Goal: Task Accomplishment & Management: Manage account settings

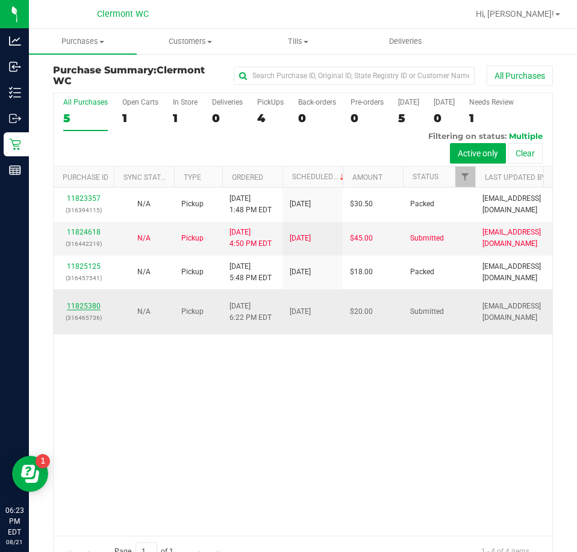
click at [90, 306] on link "11825380" at bounding box center [84, 306] width 34 height 8
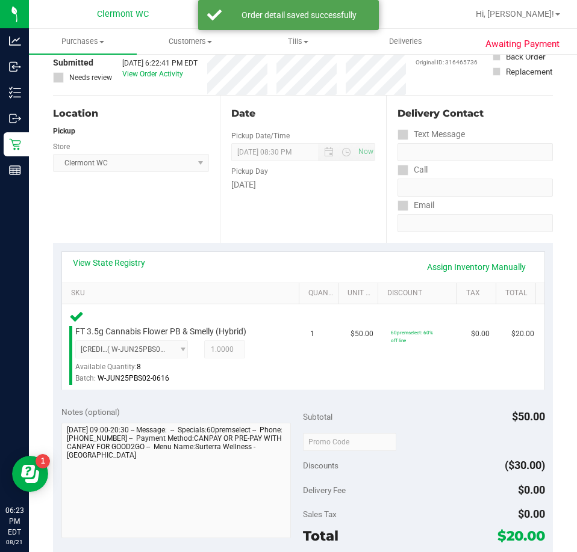
scroll to position [324, 0]
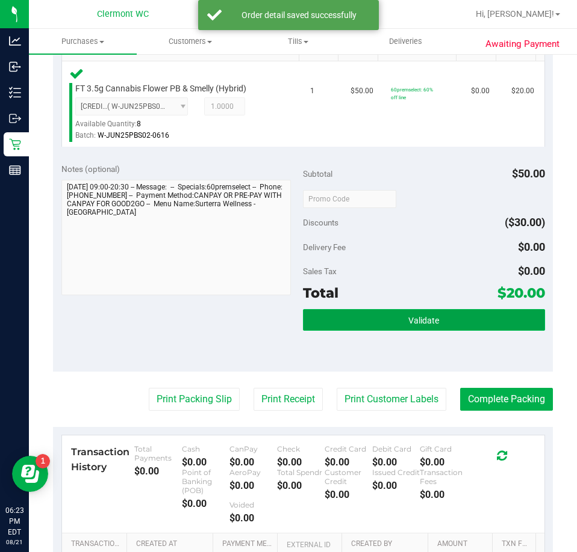
click at [458, 326] on button "Validate" at bounding box center [424, 320] width 242 height 22
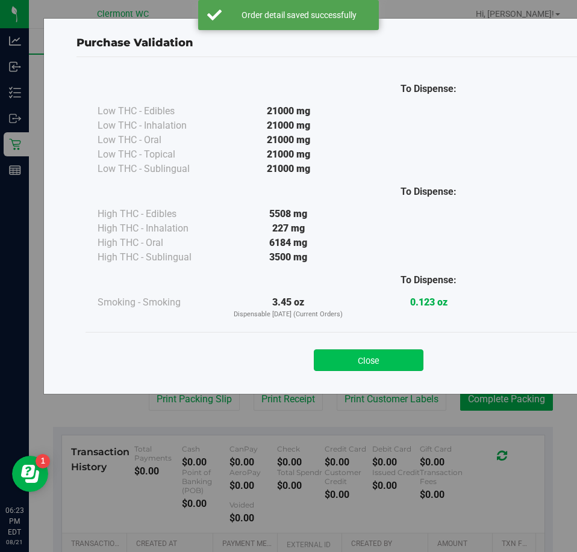
click at [385, 355] on button "Close" at bounding box center [369, 361] width 110 height 22
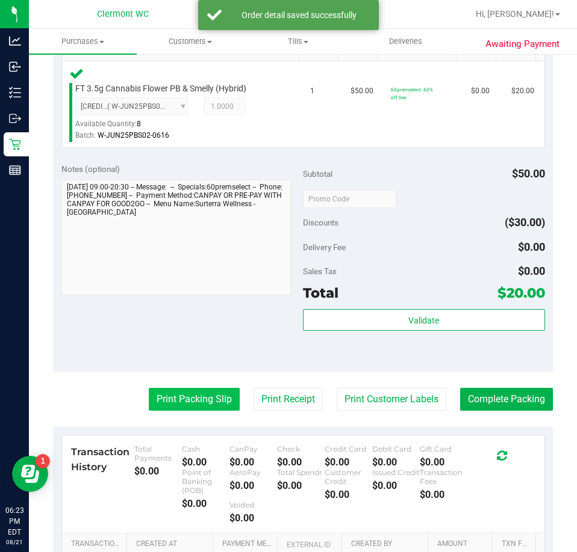
click at [193, 407] on button "Print Packing Slip" at bounding box center [194, 399] width 91 height 23
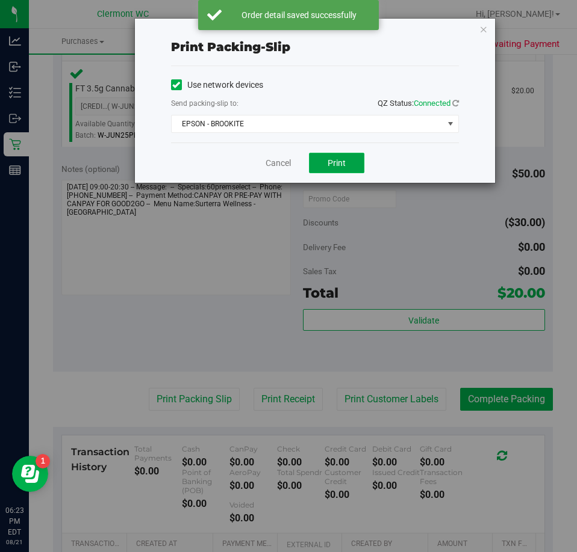
click at [317, 158] on button "Print" at bounding box center [336, 163] width 55 height 20
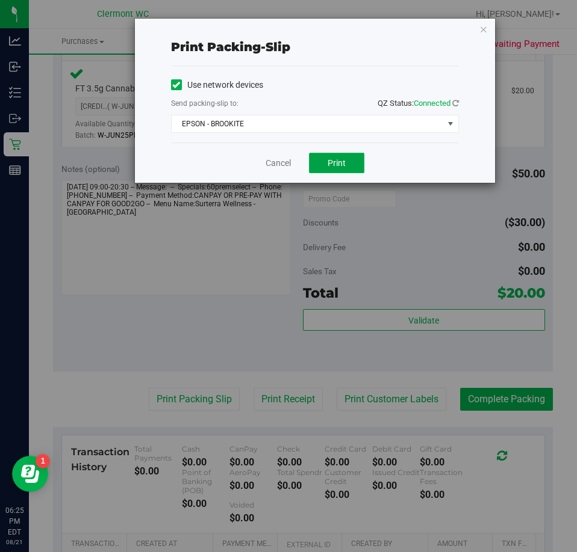
click at [312, 155] on button "Print" at bounding box center [336, 163] width 55 height 20
click at [265, 159] on link "Cancel" at bounding box center [272, 163] width 25 height 13
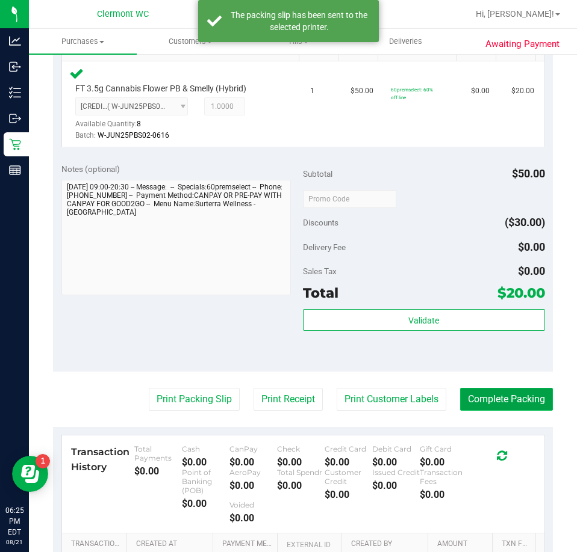
click at [494, 390] on button "Complete Packing" at bounding box center [506, 399] width 93 height 23
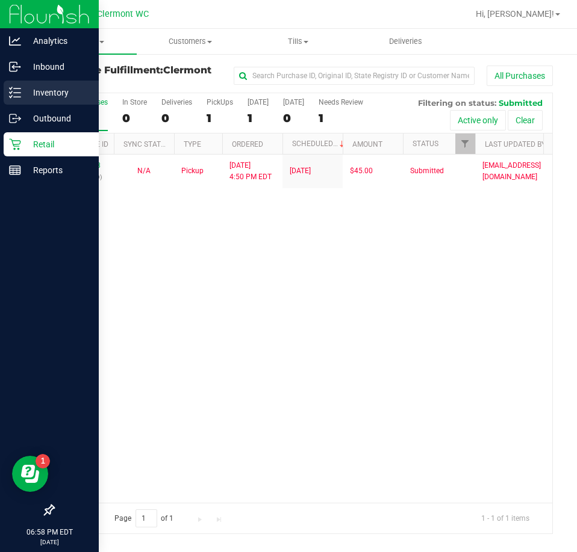
click at [16, 89] on icon at bounding box center [15, 93] width 12 height 12
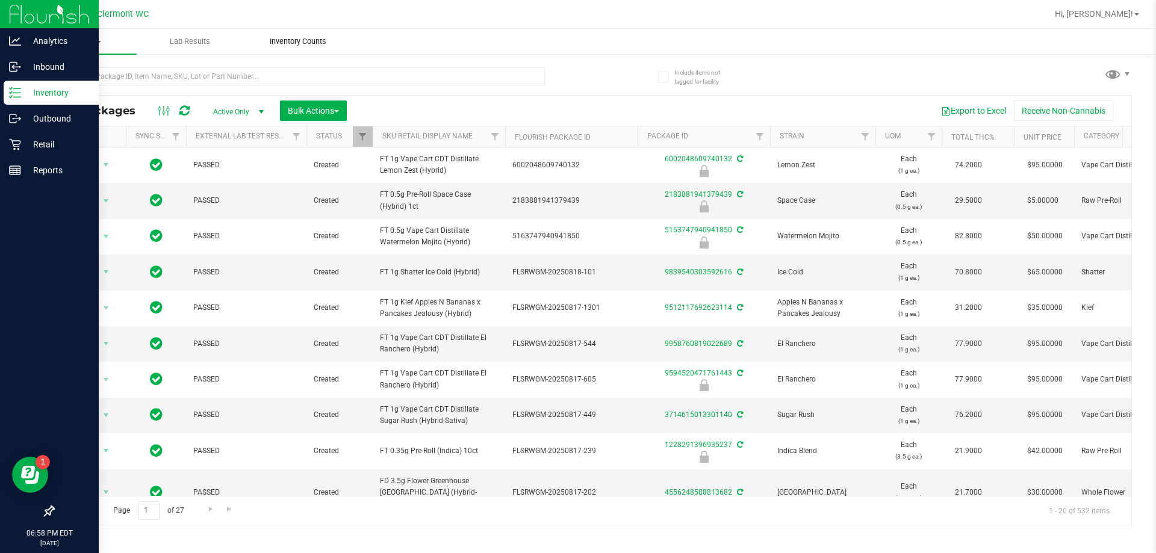
click at [305, 40] on span "Inventory Counts" at bounding box center [297, 41] width 89 height 11
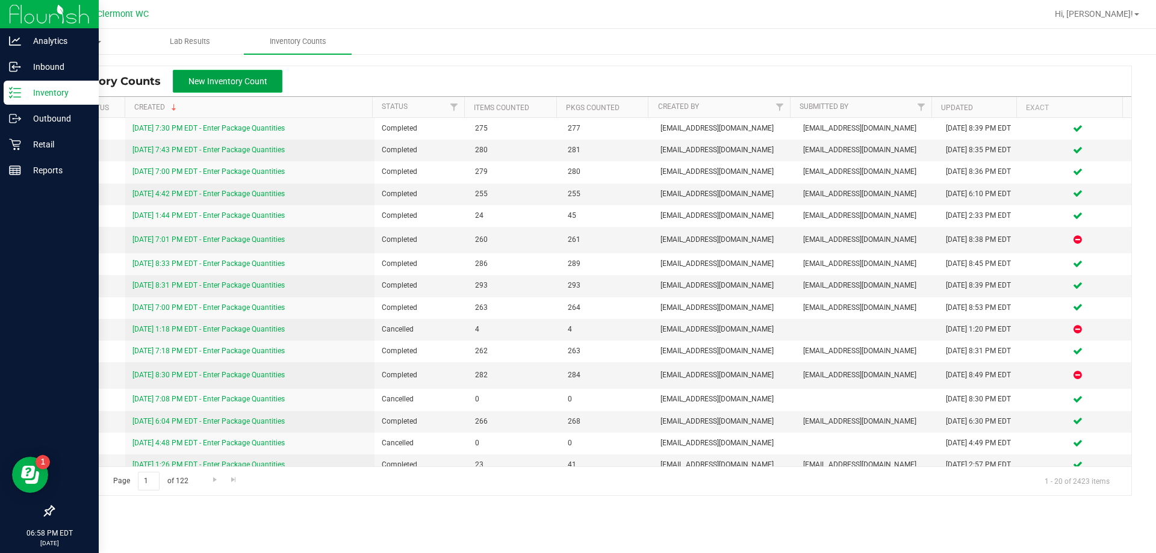
click at [261, 82] on span "New Inventory Count" at bounding box center [227, 81] width 79 height 10
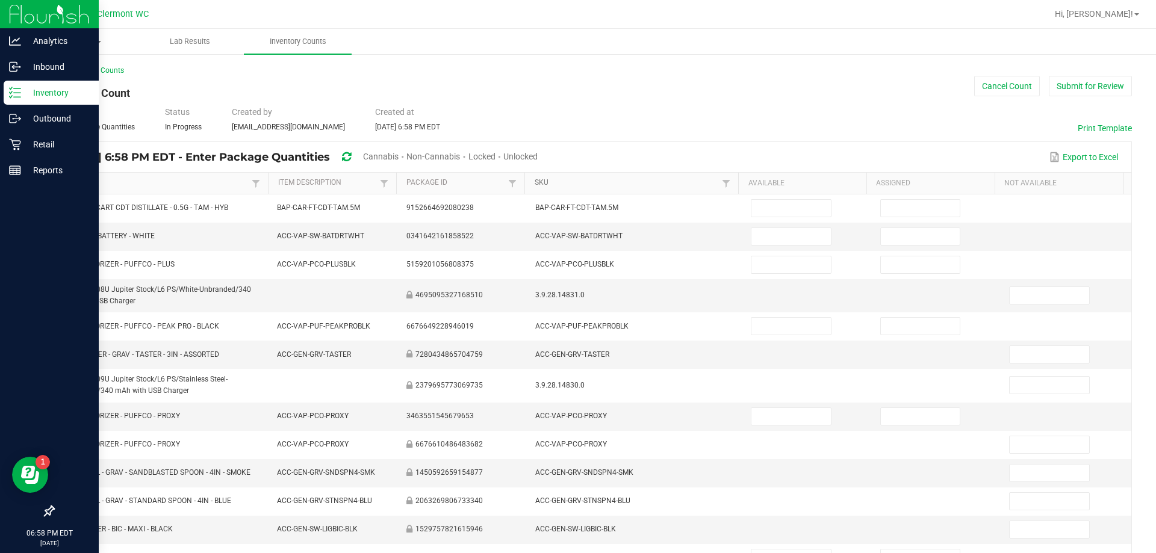
click at [576, 180] on link "SKU" at bounding box center [626, 183] width 184 height 10
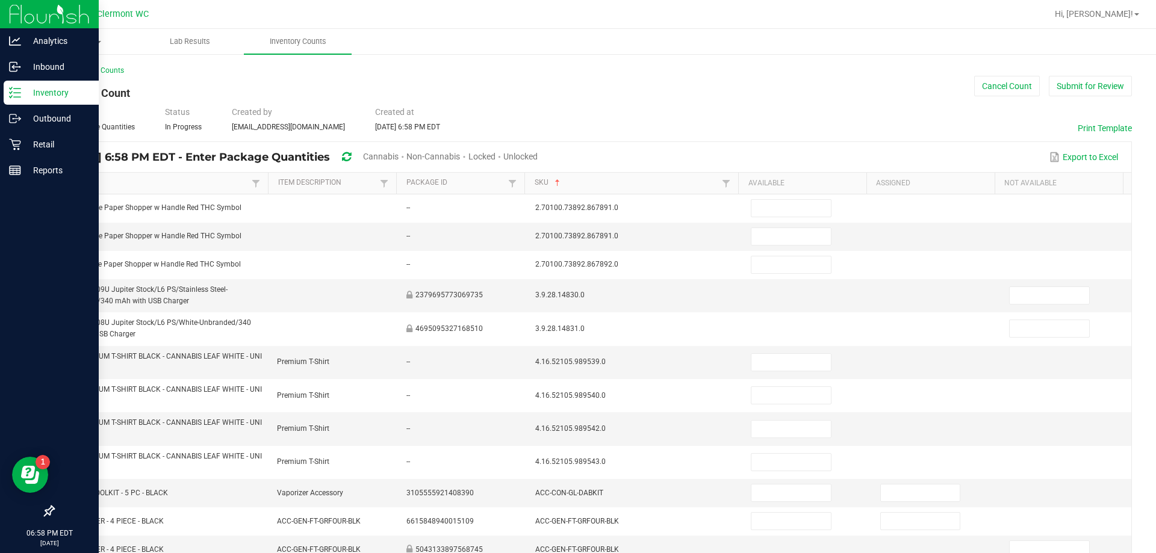
click at [398, 155] on span "Cannabis" at bounding box center [381, 157] width 36 height 10
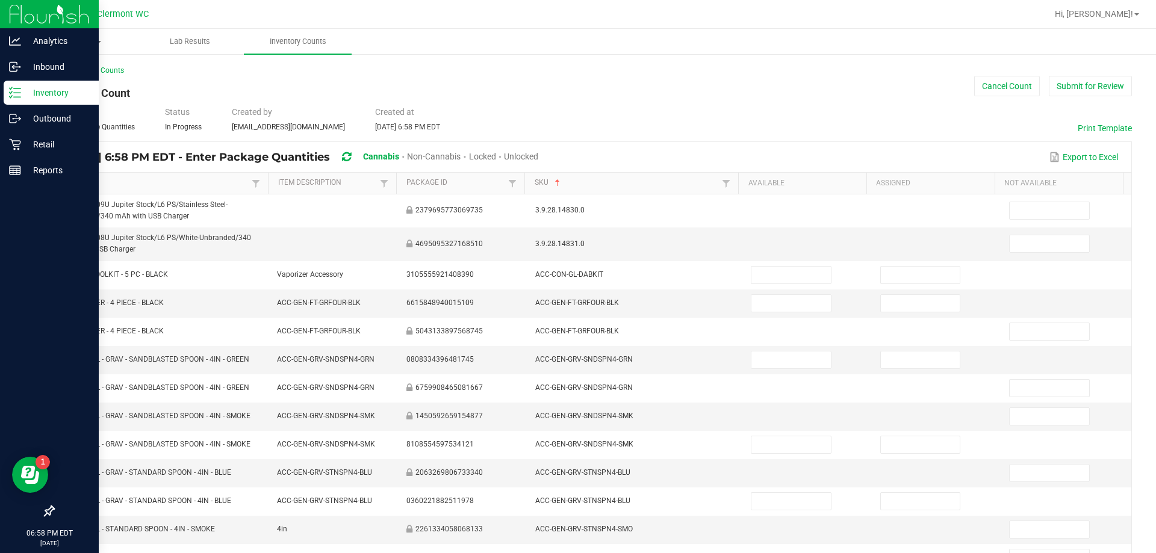
click at [538, 158] on span "Unlocked" at bounding box center [521, 157] width 34 height 10
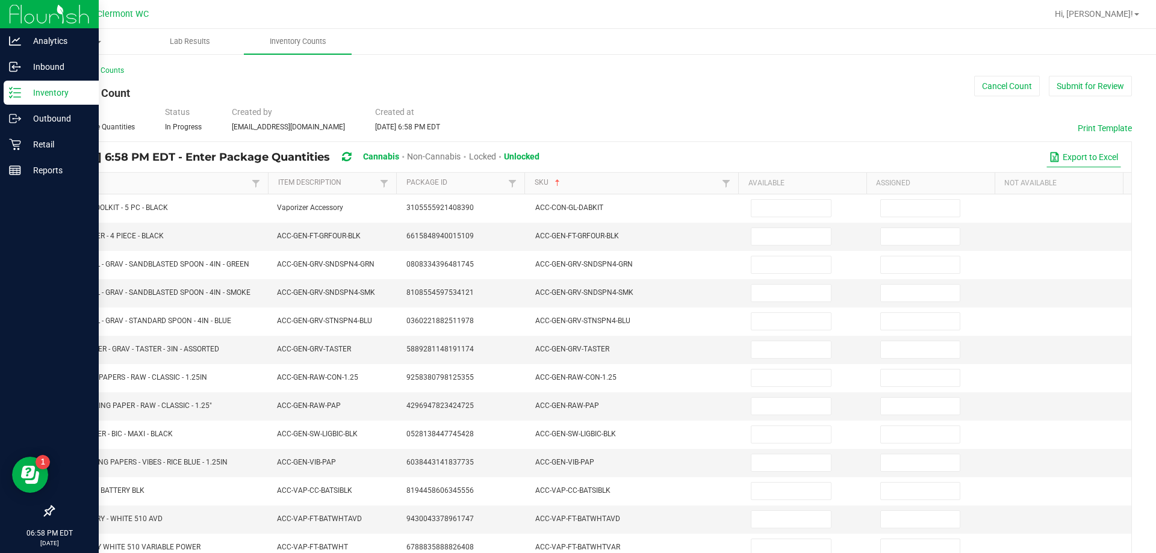
click at [576, 159] on button "Export to Excel" at bounding box center [1083, 157] width 75 height 20
click at [74, 69] on link "< All Inventory Counts" at bounding box center [88, 70] width 71 height 8
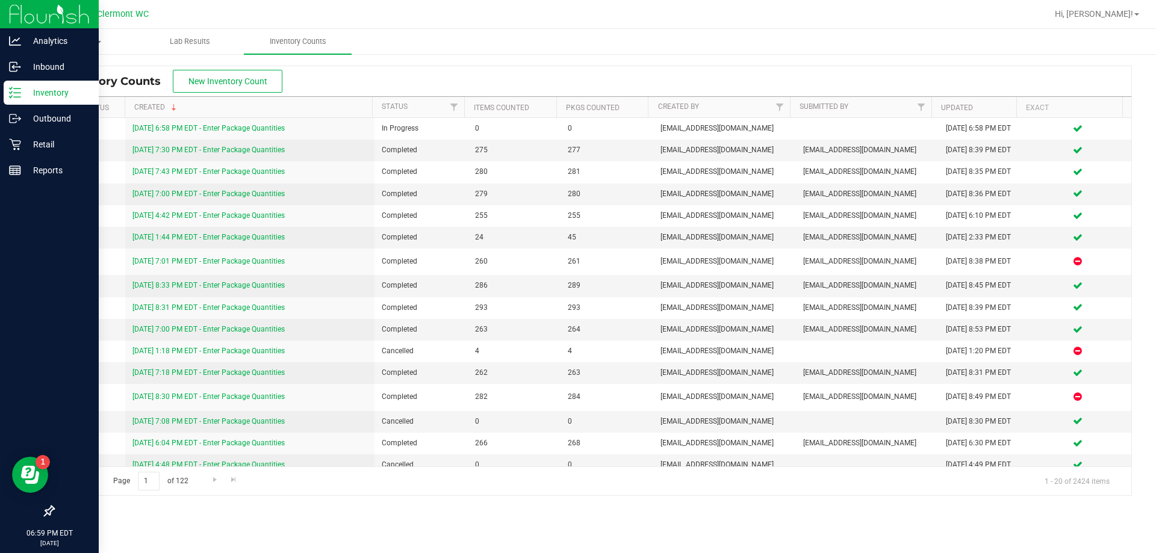
click at [33, 96] on p "Inventory" at bounding box center [57, 92] width 72 height 14
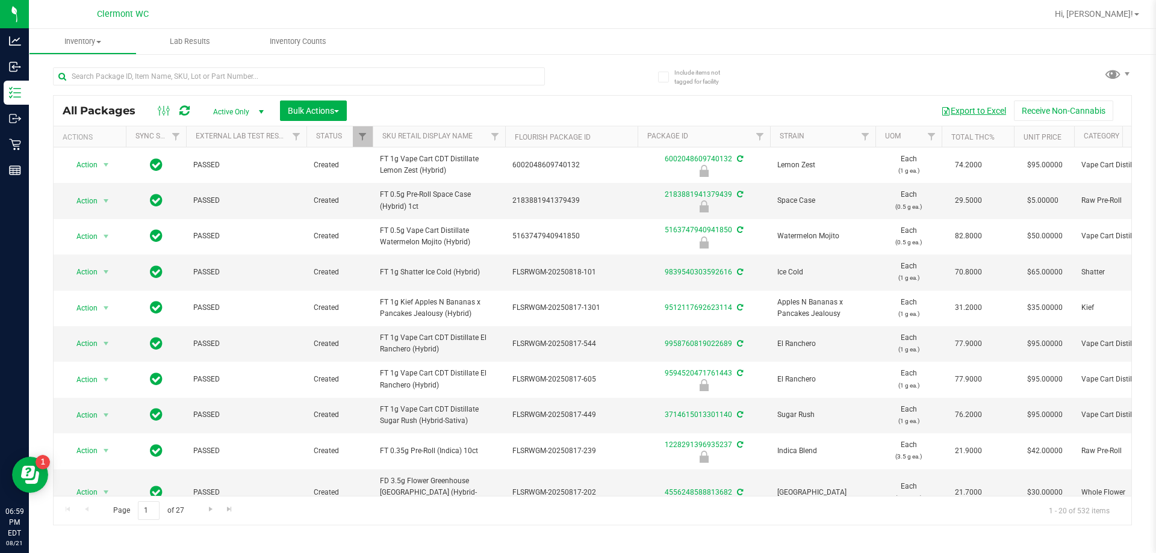
click at [576, 112] on button "Export to Excel" at bounding box center [973, 111] width 81 height 20
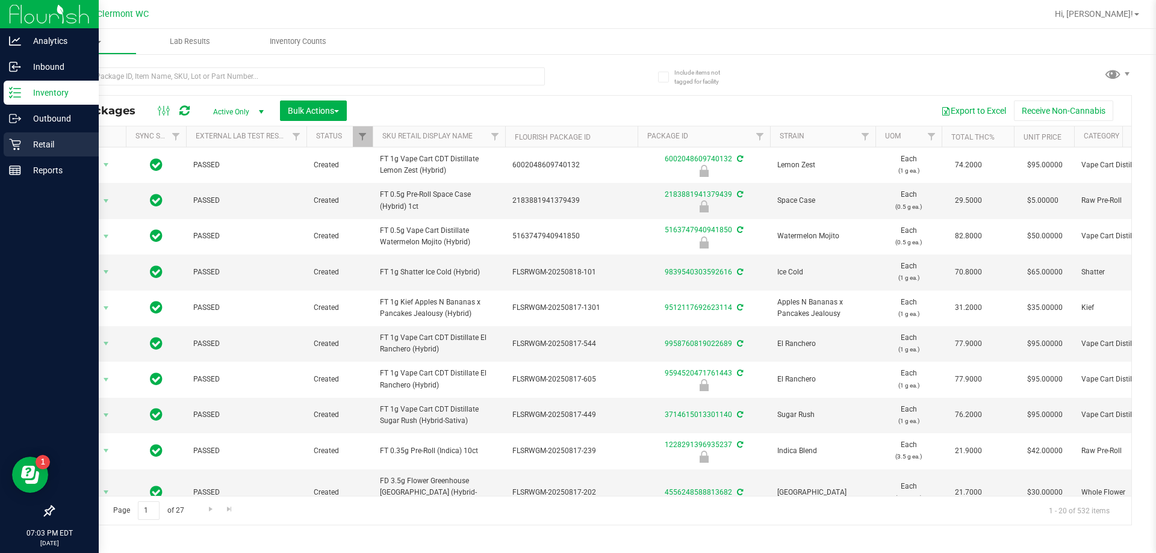
click at [26, 141] on p "Retail" at bounding box center [57, 144] width 72 height 14
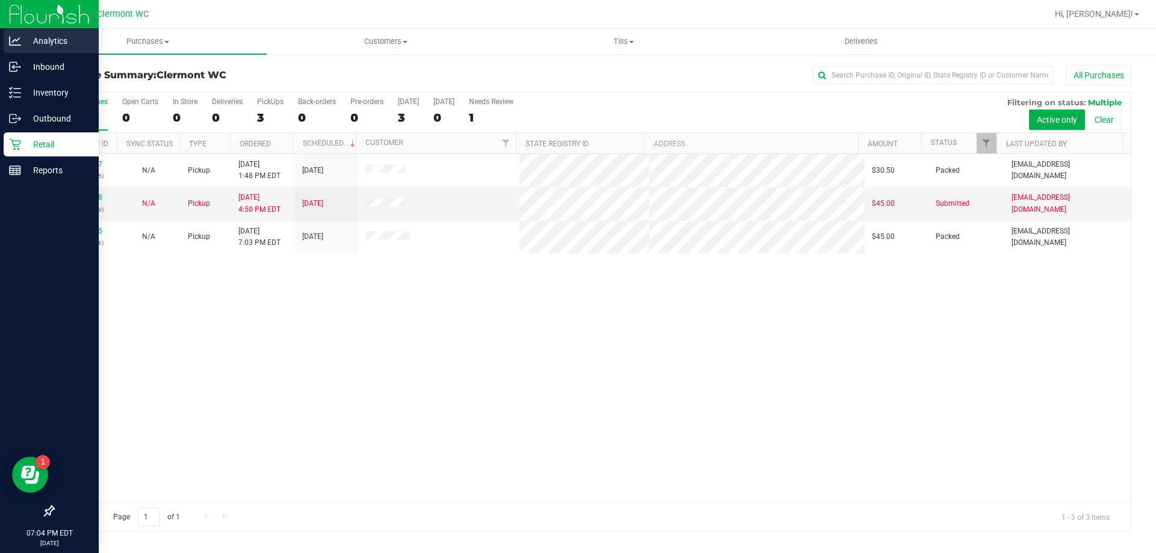
click at [58, 46] on p "Analytics" at bounding box center [57, 41] width 72 height 14
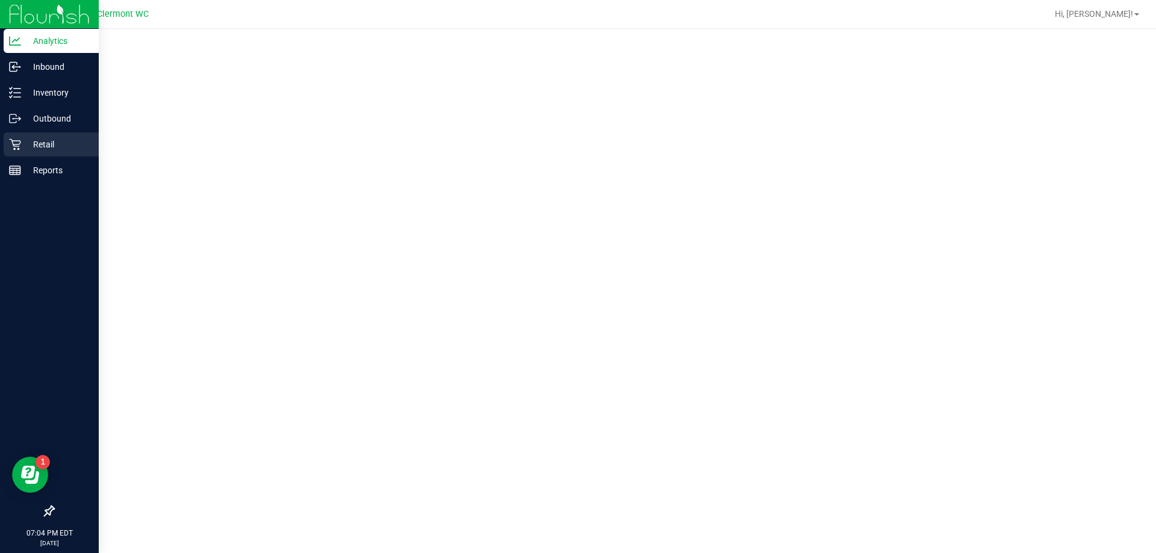
click at [34, 137] on div "Retail" at bounding box center [51, 144] width 95 height 24
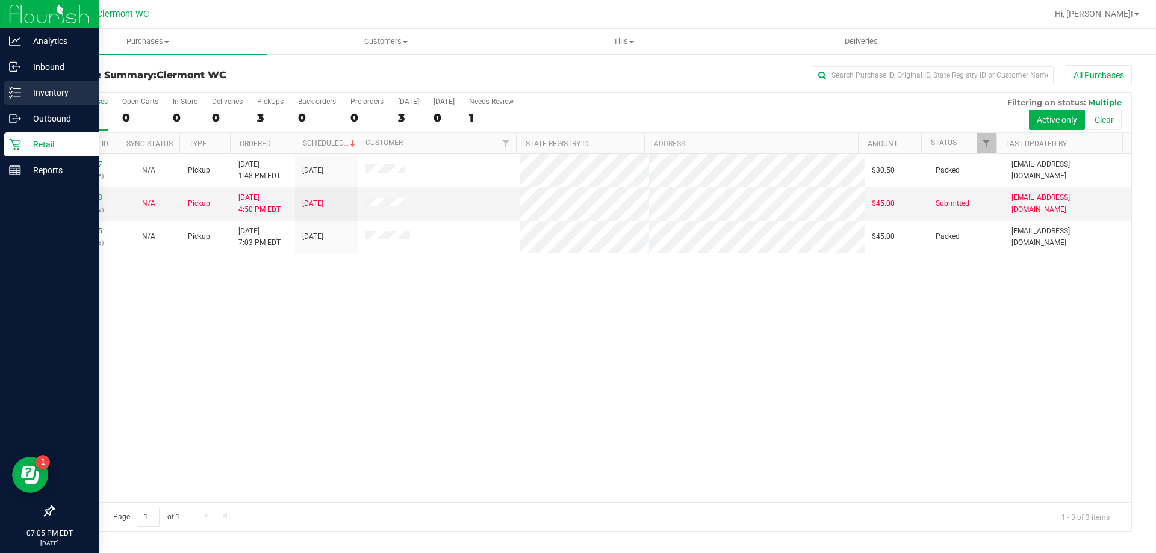
click at [42, 98] on p "Inventory" at bounding box center [57, 92] width 72 height 14
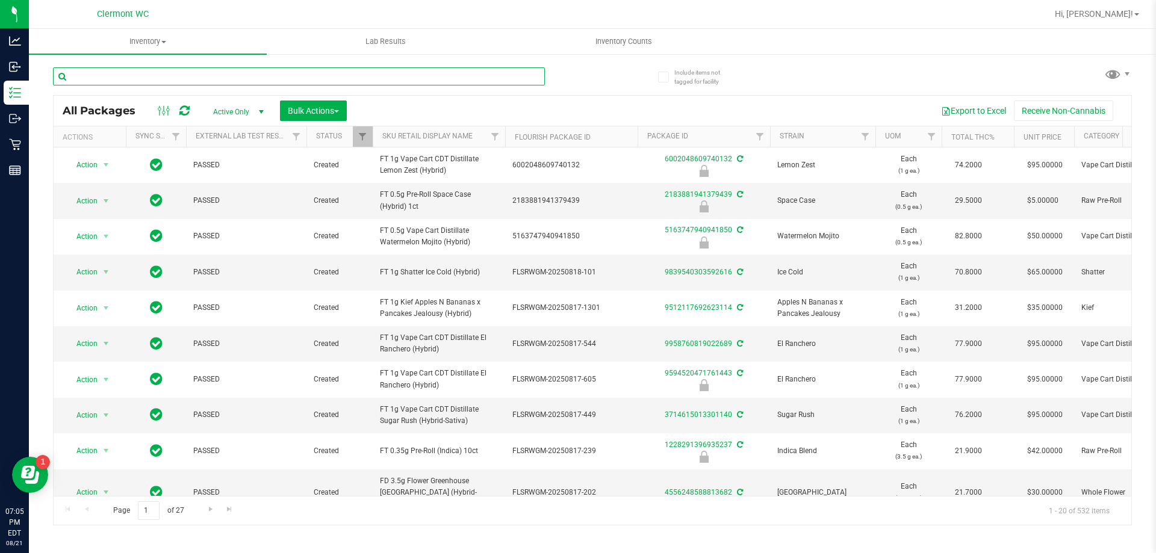
click at [247, 75] on input "text" at bounding box center [299, 76] width 492 height 18
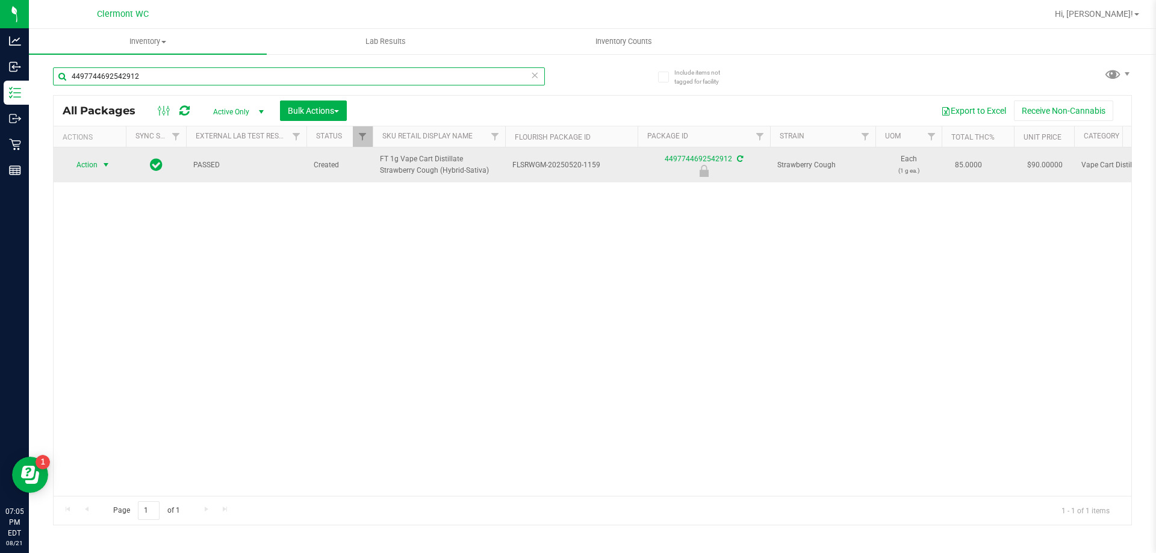
type input "4497744692542912"
click at [93, 165] on span "Action" at bounding box center [82, 164] width 32 height 17
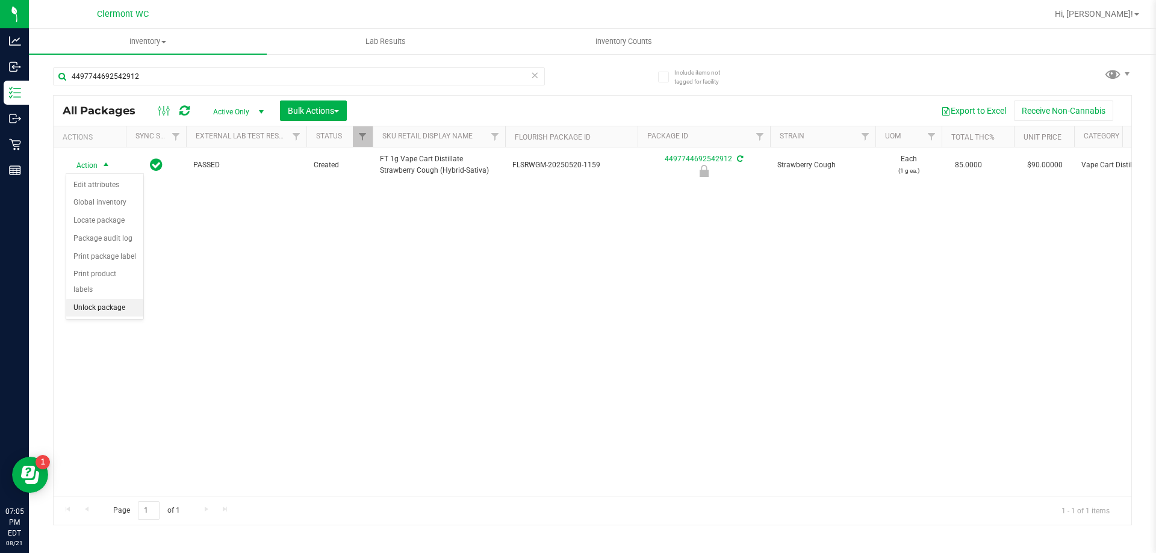
click at [97, 299] on li "Unlock package" at bounding box center [104, 308] width 77 height 18
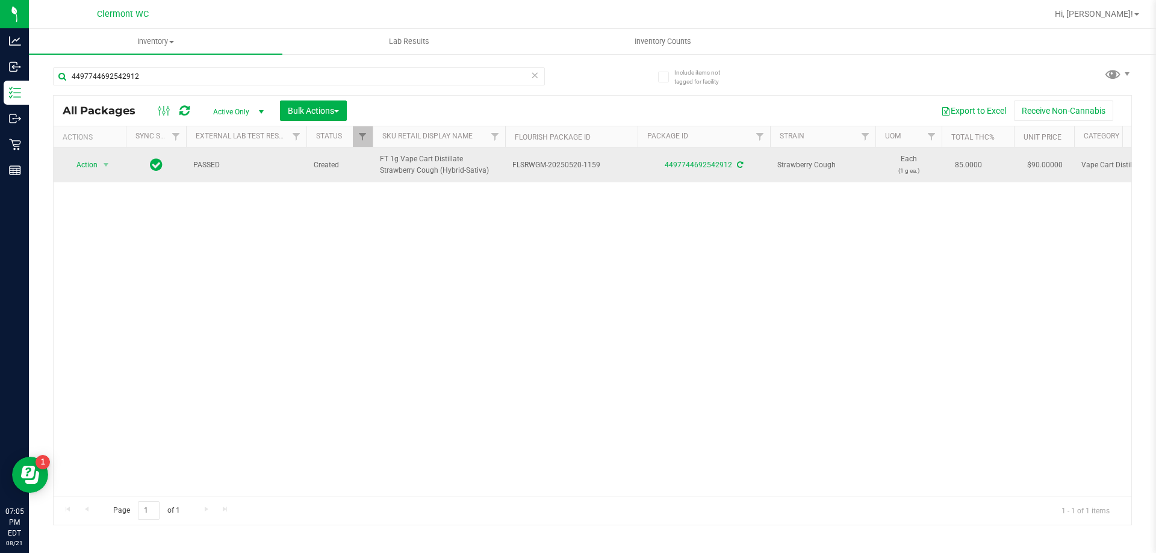
click at [88, 165] on span "Action" at bounding box center [82, 164] width 32 height 17
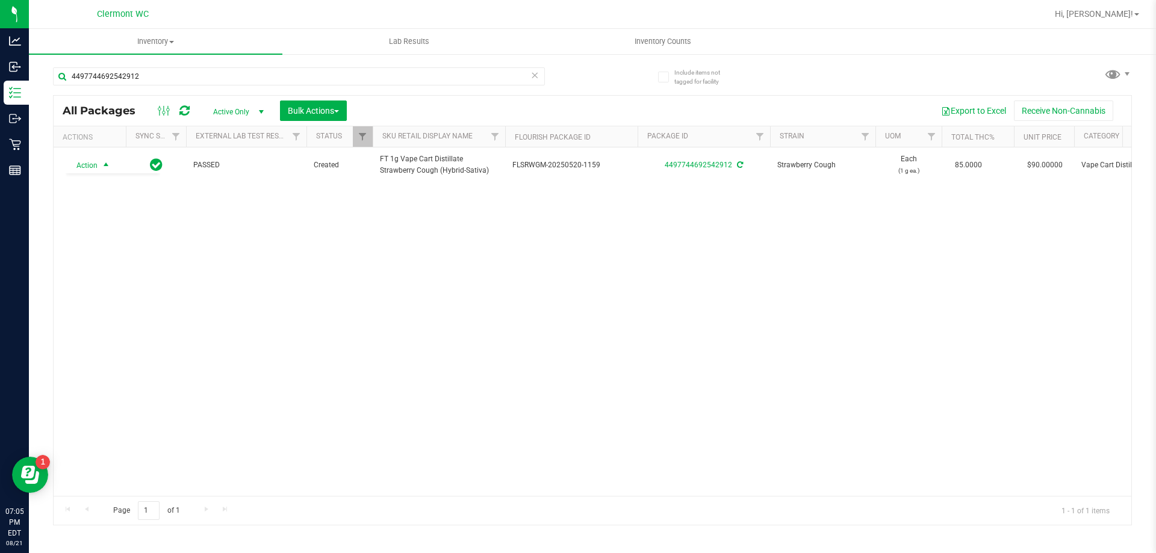
click at [408, 368] on div "Action Action Adjust qty Create package Edit attributes Global inventory Locate…" at bounding box center [592, 321] width 1077 height 348
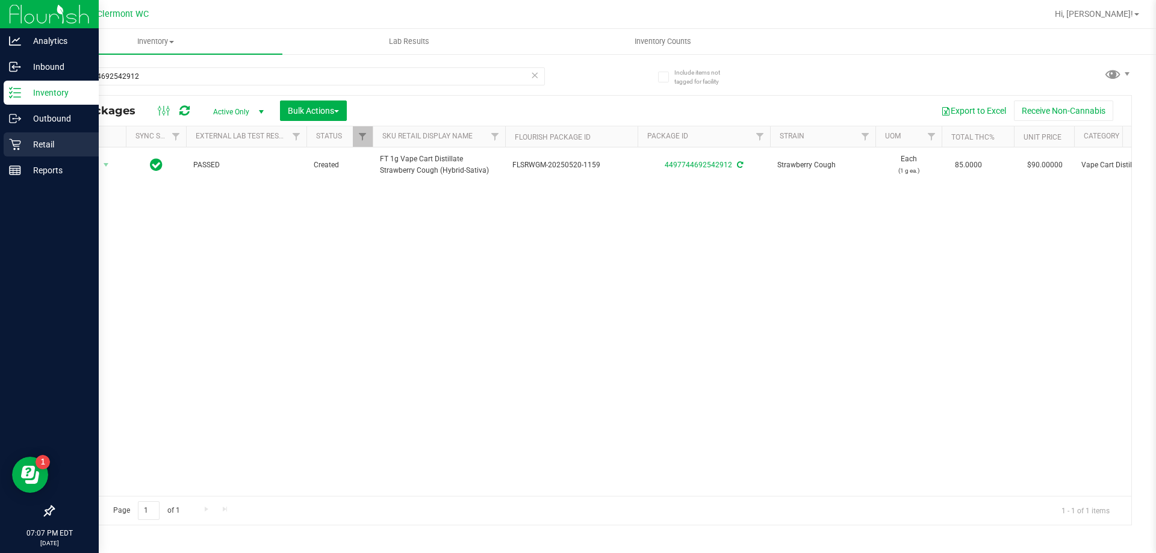
click at [42, 151] on p "Retail" at bounding box center [57, 144] width 72 height 14
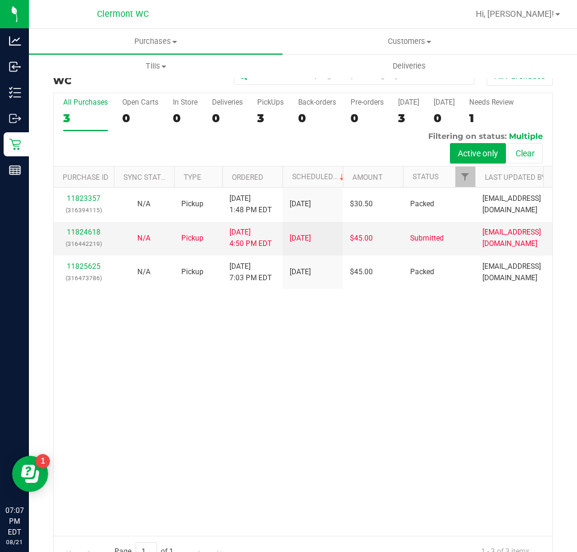
click at [261, 362] on div "11823357 (316394115) N/A Pickup [DATE] 1:48 PM EDT 8/21/2025 $30.50 Packed [EMA…" at bounding box center [303, 362] width 498 height 348
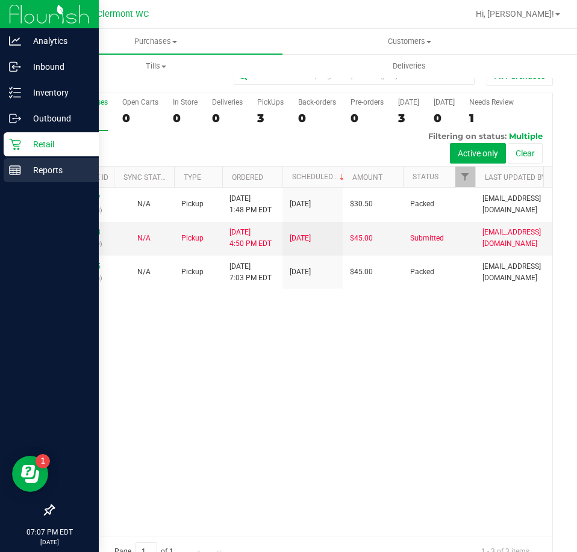
click at [52, 167] on p "Reports" at bounding box center [57, 170] width 72 height 14
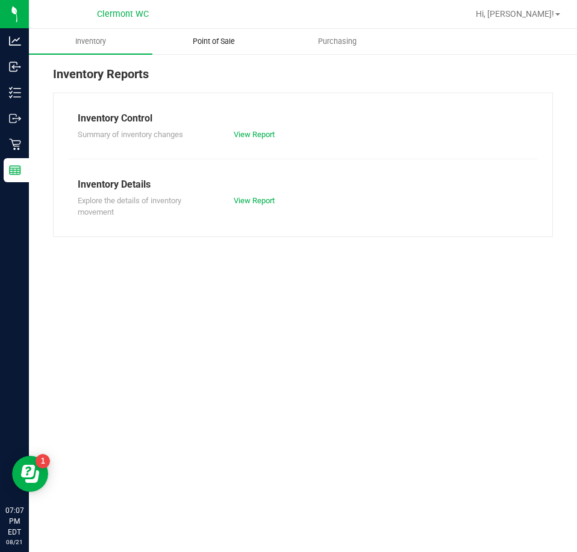
click at [231, 38] on span "Point of Sale" at bounding box center [213, 41] width 75 height 11
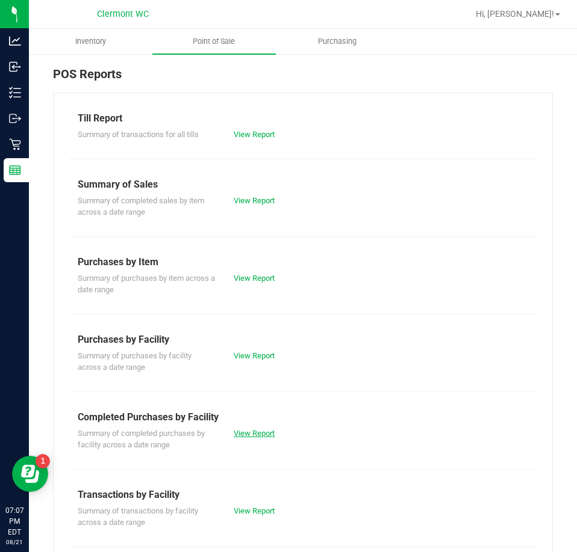
click at [247, 432] on link "View Report" at bounding box center [254, 433] width 41 height 9
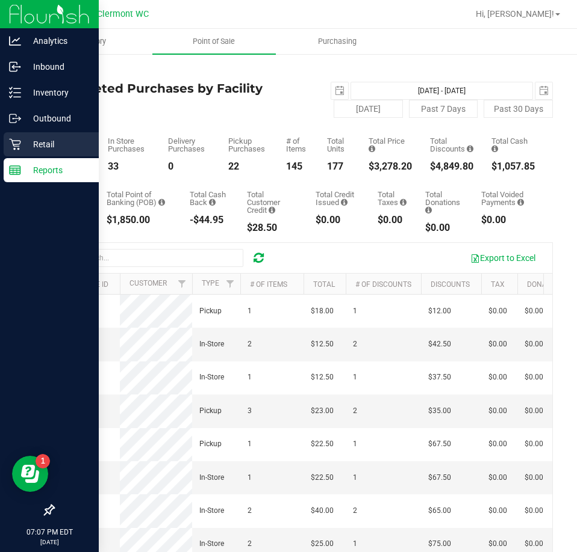
click at [40, 146] on p "Retail" at bounding box center [57, 144] width 72 height 14
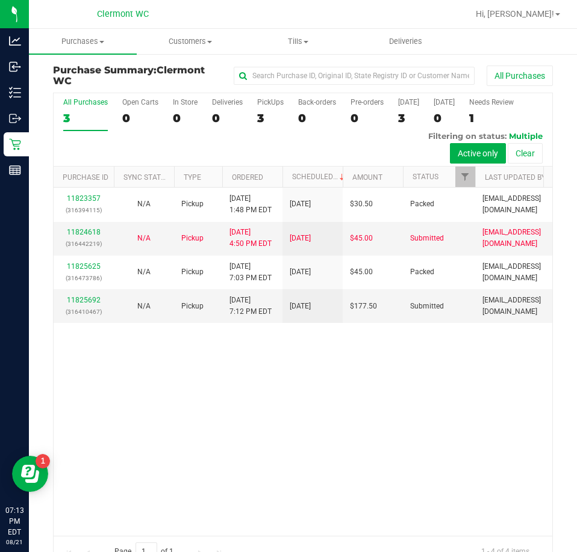
click at [373, 398] on div "11823357 (316394115) N/A Pickup [DATE] 1:48 PM EDT 8/21/2025 $30.50 Packed [EMA…" at bounding box center [303, 362] width 498 height 348
click at [85, 299] on link "11825692" at bounding box center [84, 300] width 34 height 8
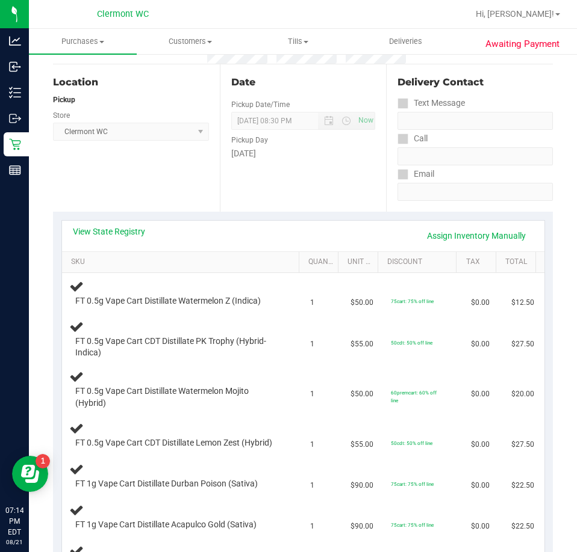
scroll to position [189, 0]
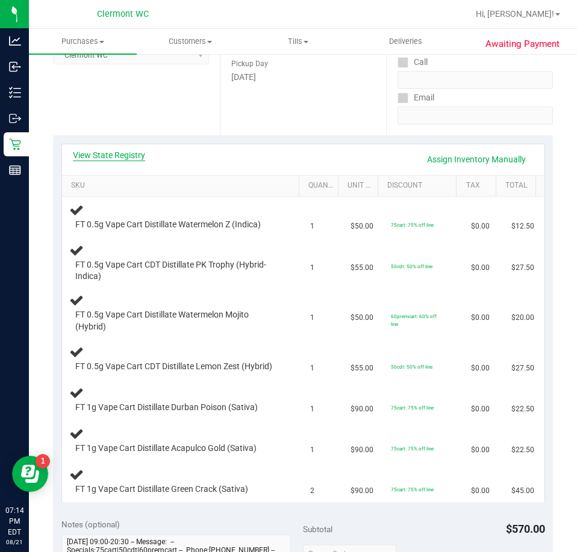
click at [132, 156] on link "View State Registry" at bounding box center [109, 155] width 72 height 12
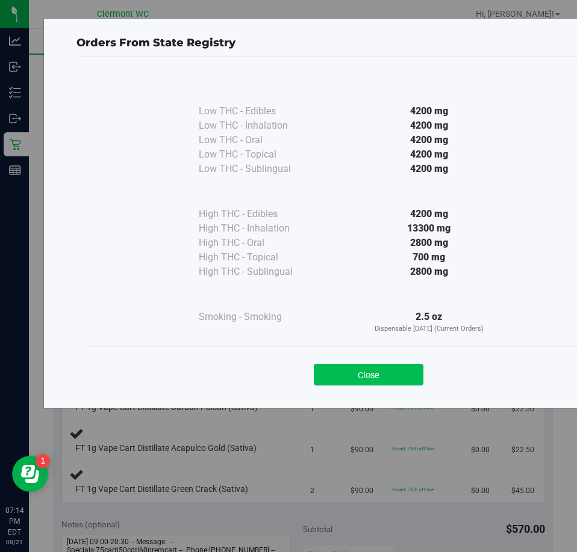
click at [385, 371] on button "Close" at bounding box center [369, 375] width 110 height 22
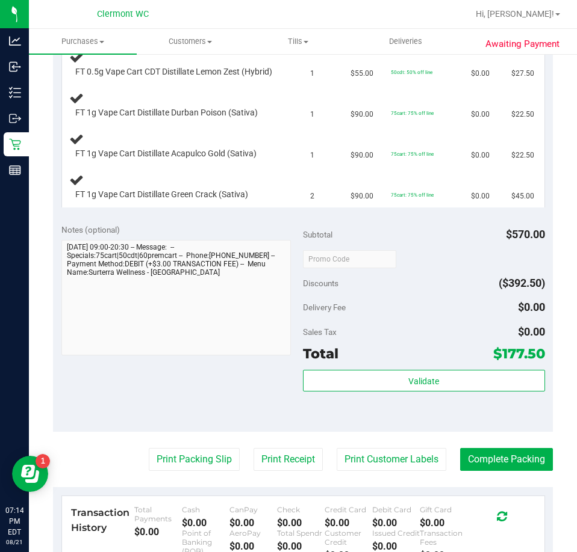
scroll to position [484, 0]
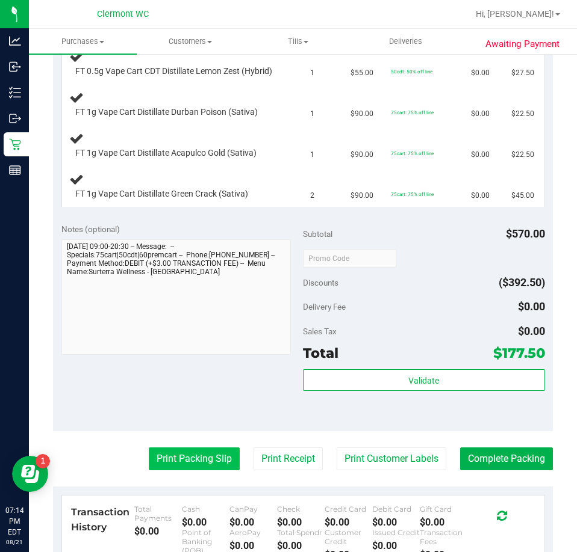
click at [197, 471] on button "Print Packing Slip" at bounding box center [194, 459] width 91 height 23
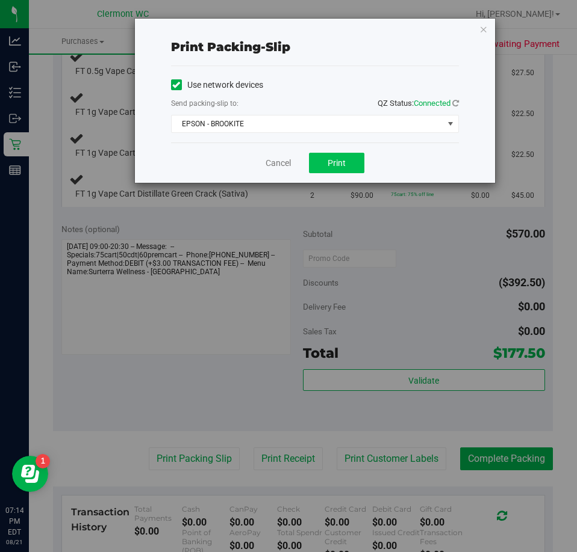
click at [342, 172] on button "Print" at bounding box center [336, 163] width 55 height 20
click at [285, 164] on link "Cancel" at bounding box center [277, 163] width 25 height 13
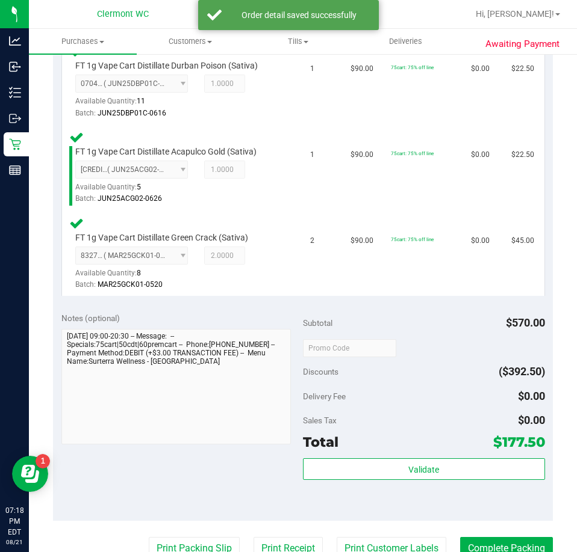
scroll to position [764, 0]
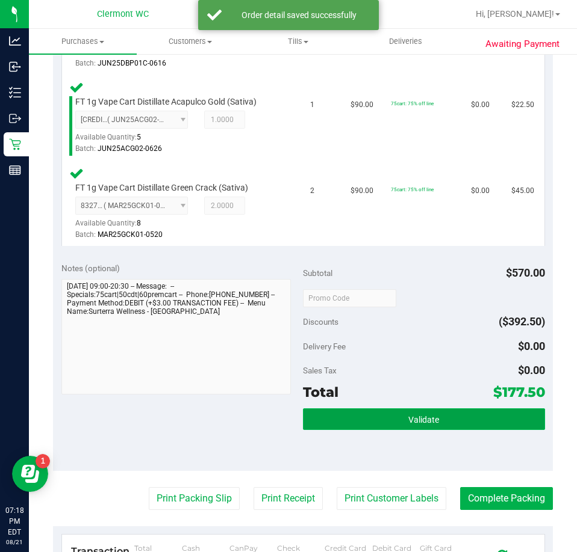
click at [460, 430] on button "Validate" at bounding box center [424, 420] width 242 height 22
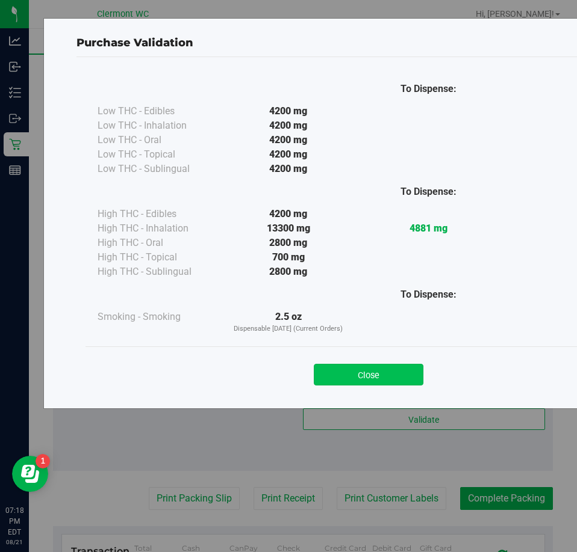
click at [368, 373] on button "Close" at bounding box center [369, 375] width 110 height 22
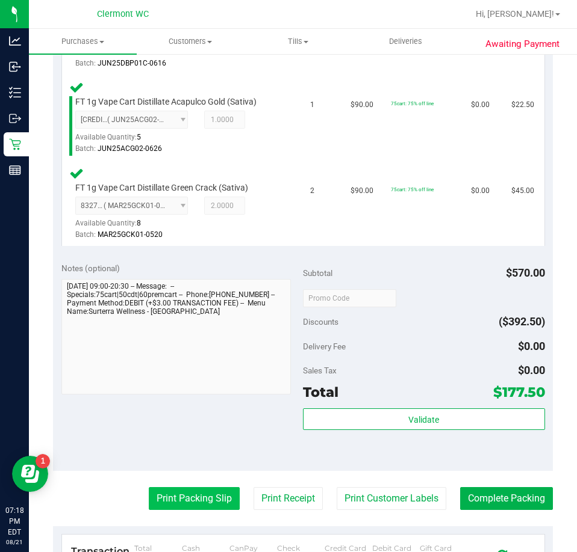
click at [203, 510] on button "Print Packing Slip" at bounding box center [194, 498] width 91 height 23
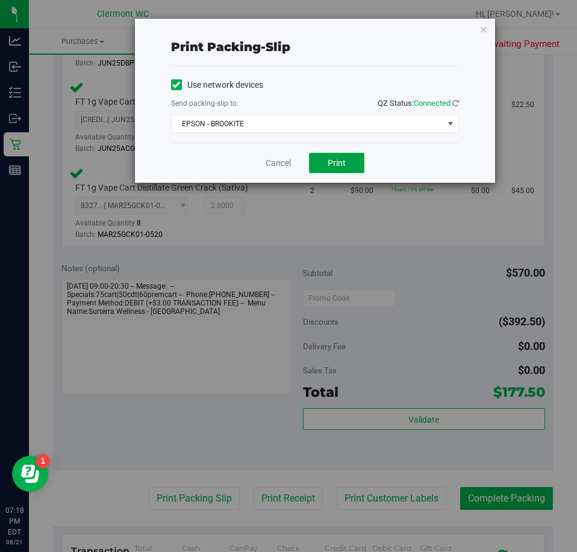
click at [342, 168] on button "Print" at bounding box center [336, 163] width 55 height 20
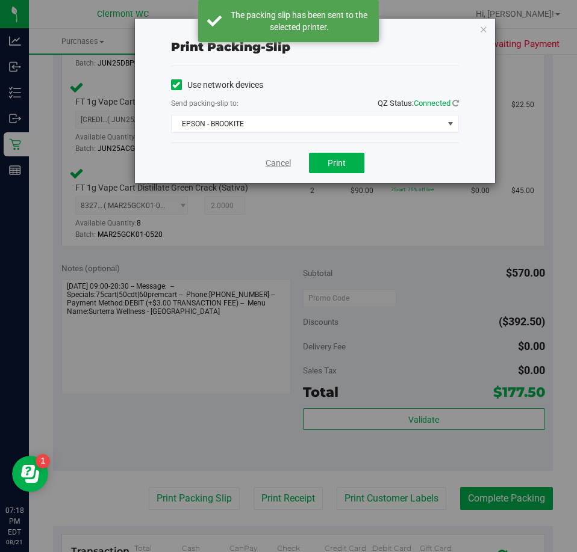
click at [275, 166] on link "Cancel" at bounding box center [277, 163] width 25 height 13
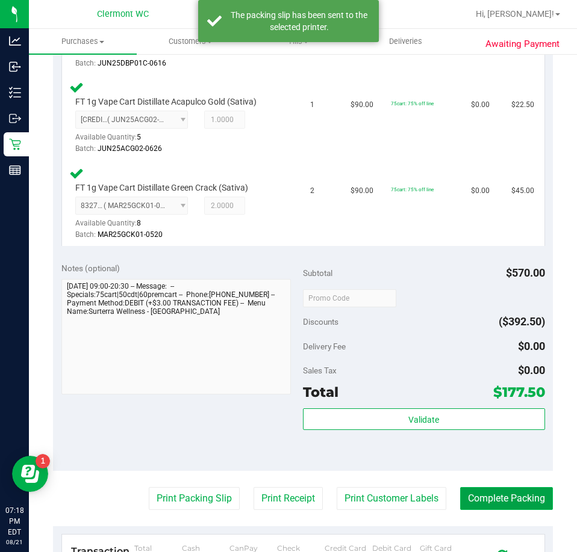
click at [506, 510] on button "Complete Packing" at bounding box center [506, 498] width 93 height 23
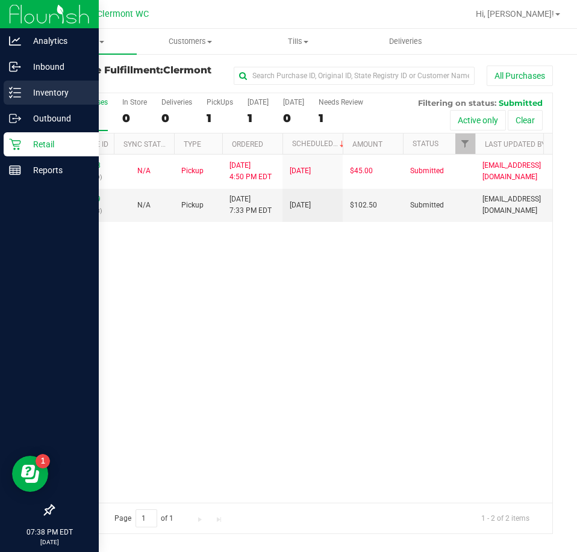
click at [1, 93] on link "Inventory" at bounding box center [49, 94] width 99 height 26
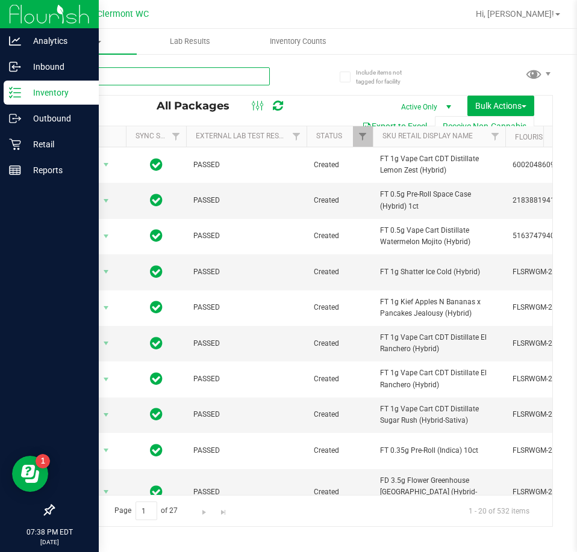
click at [205, 73] on input "text" at bounding box center [161, 76] width 217 height 18
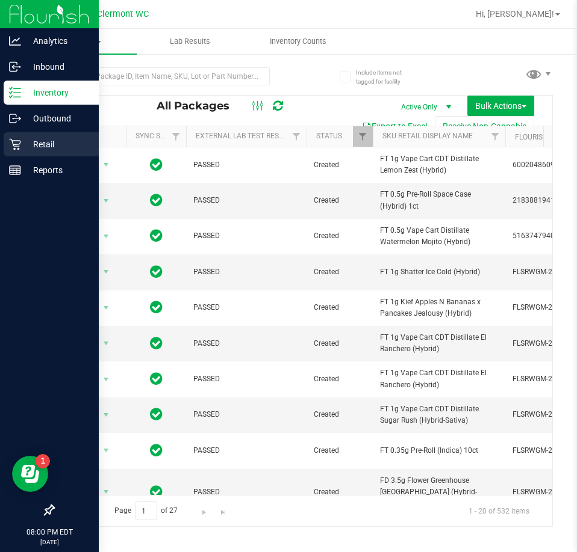
click at [15, 137] on div "Retail" at bounding box center [51, 144] width 95 height 24
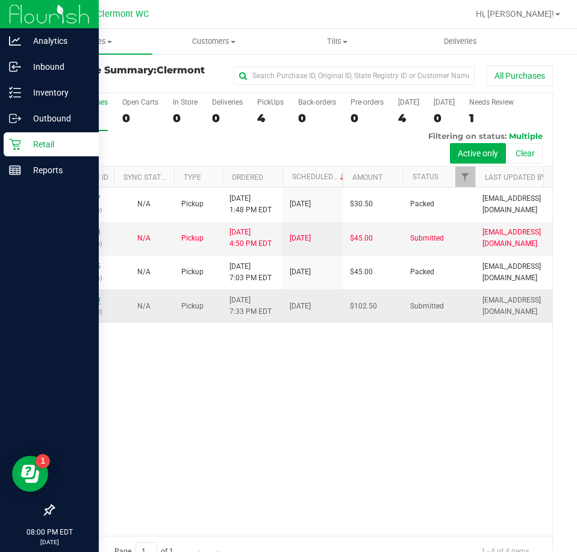
click at [78, 297] on link "11825829" at bounding box center [84, 300] width 34 height 8
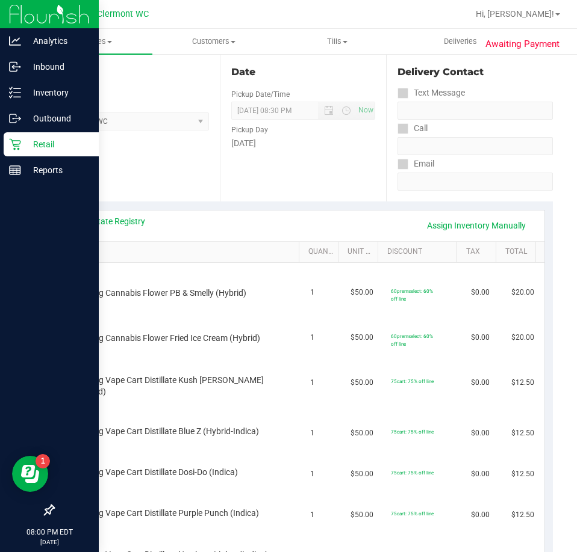
scroll to position [181, 0]
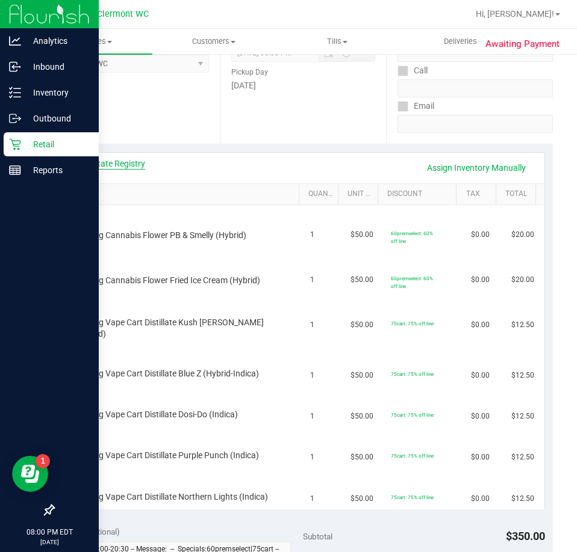
click at [115, 161] on link "View State Registry" at bounding box center [109, 164] width 72 height 12
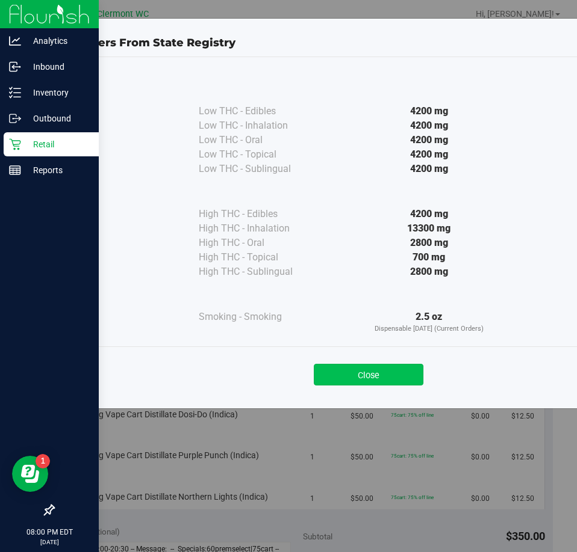
click at [343, 374] on button "Close" at bounding box center [369, 375] width 110 height 22
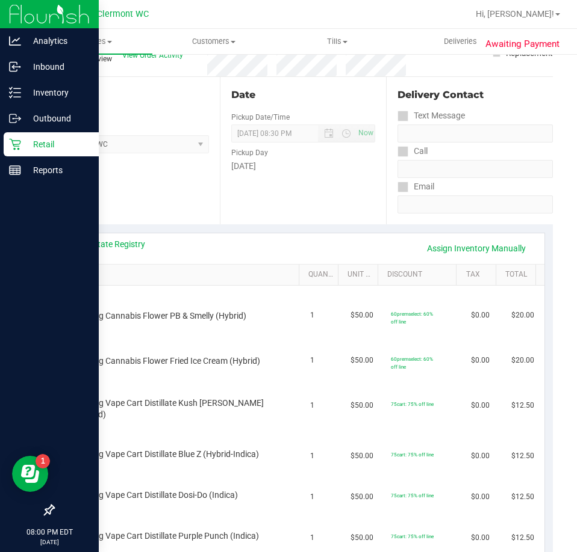
scroll to position [0, 0]
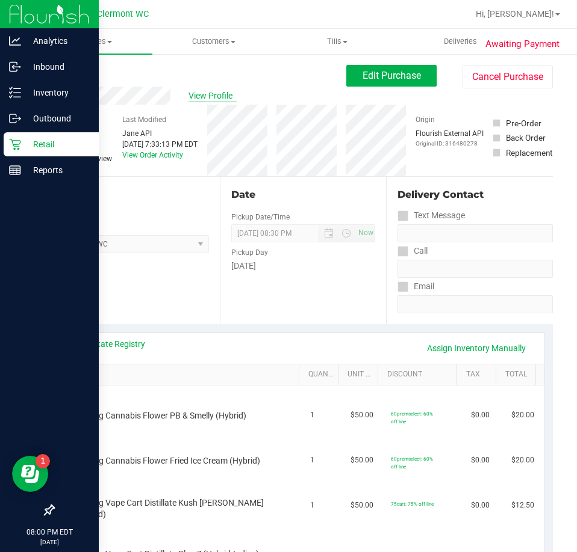
click at [223, 94] on span "View Profile" at bounding box center [212, 96] width 48 height 13
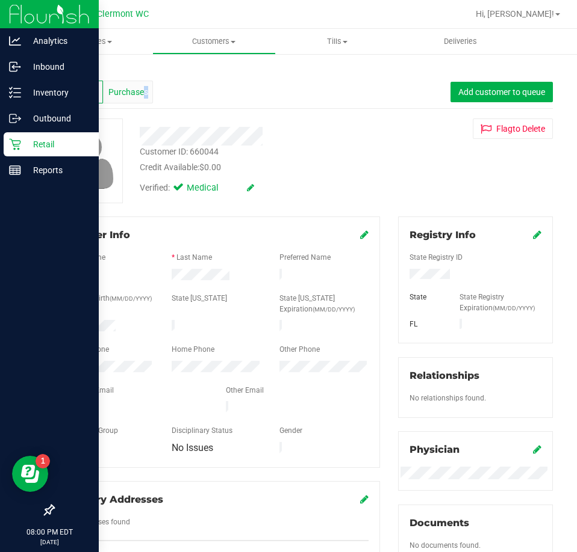
click at [140, 90] on span "Purchases" at bounding box center [128, 92] width 40 height 13
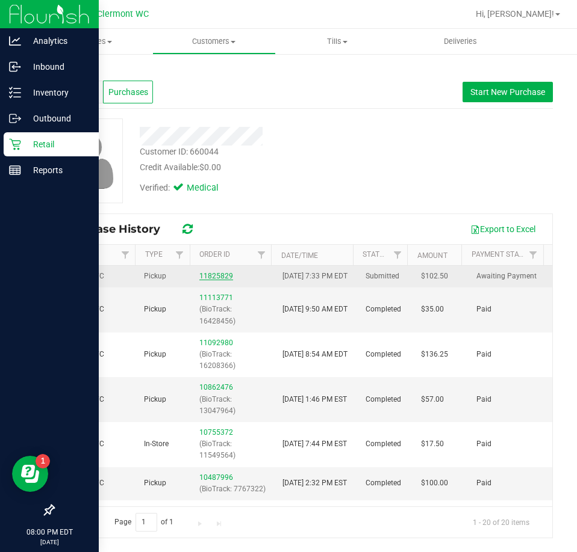
click at [215, 280] on link "11825829" at bounding box center [216, 276] width 34 height 8
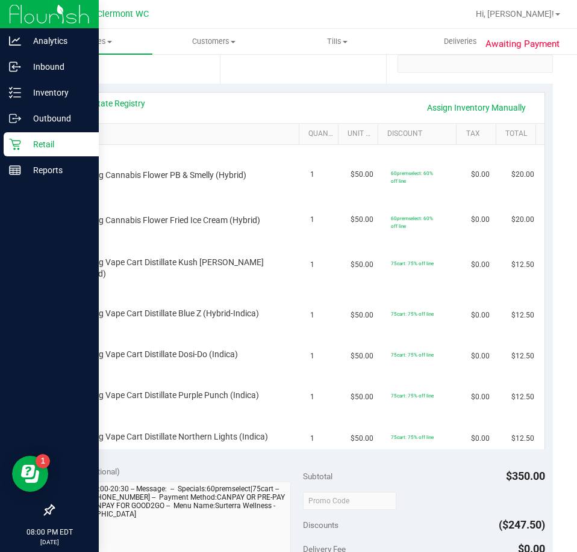
scroll to position [481, 0]
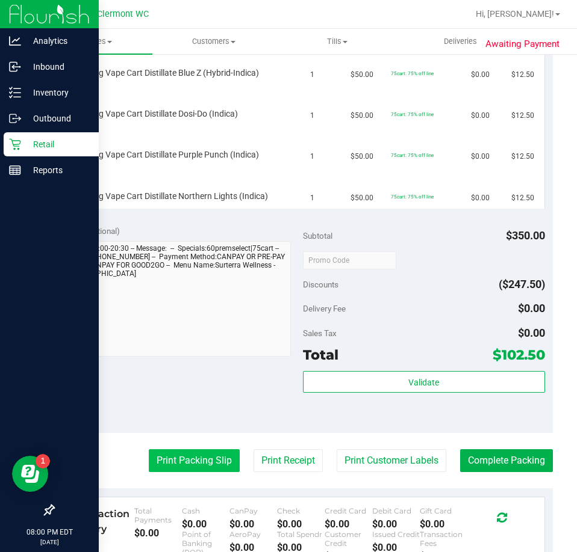
click at [169, 454] on button "Print Packing Slip" at bounding box center [194, 461] width 91 height 23
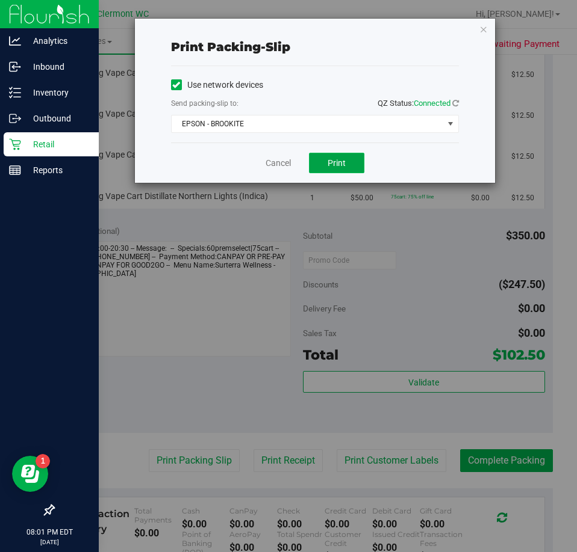
click at [333, 169] on button "Print" at bounding box center [336, 163] width 55 height 20
click at [252, 172] on div "Cancel Print" at bounding box center [315, 163] width 288 height 40
click at [268, 160] on link "Cancel" at bounding box center [277, 163] width 25 height 13
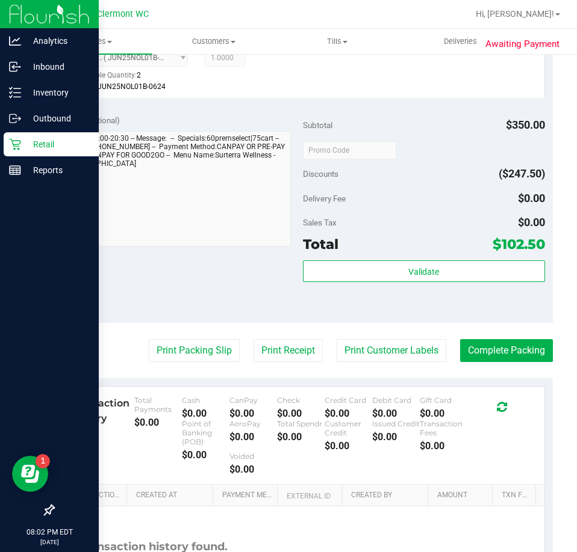
scroll to position [911, 0]
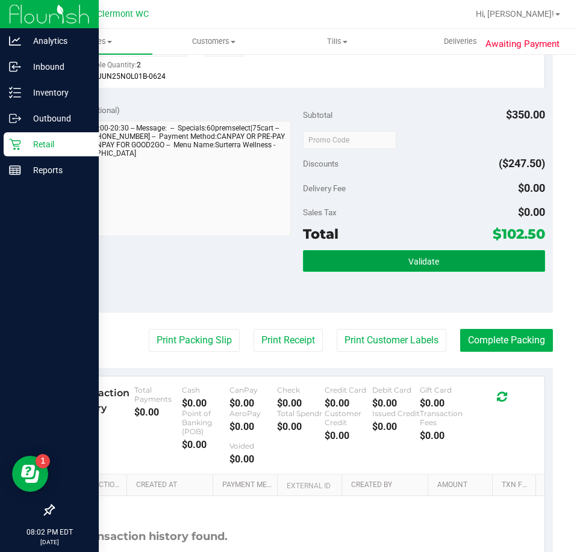
click at [441, 256] on button "Validate" at bounding box center [424, 261] width 242 height 22
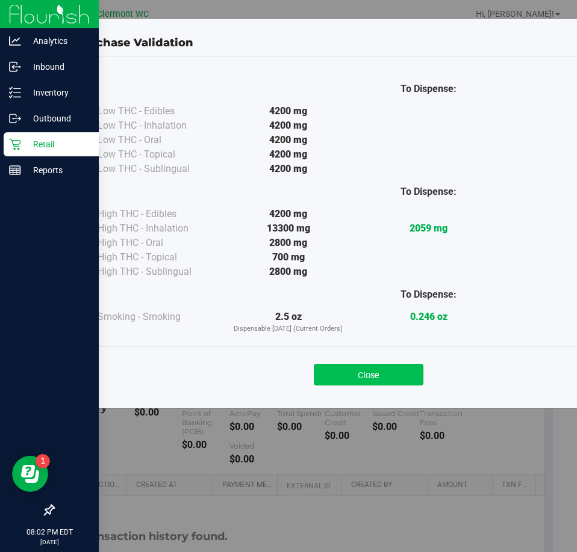
click at [381, 371] on button "Close" at bounding box center [369, 375] width 110 height 22
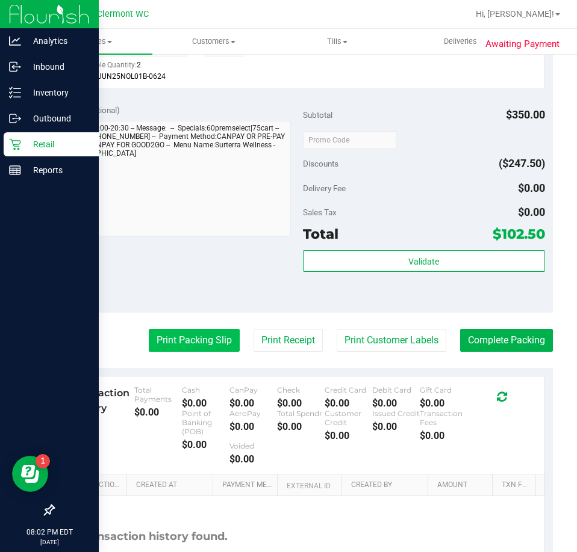
click at [202, 332] on button "Print Packing Slip" at bounding box center [194, 340] width 91 height 23
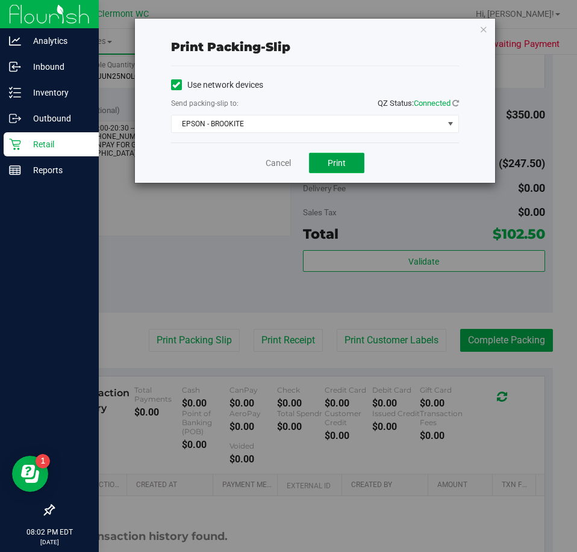
click at [353, 156] on button "Print" at bounding box center [336, 163] width 55 height 20
click at [283, 182] on div "Cancel Print" at bounding box center [315, 163] width 288 height 40
click at [285, 164] on link "Cancel" at bounding box center [277, 163] width 25 height 13
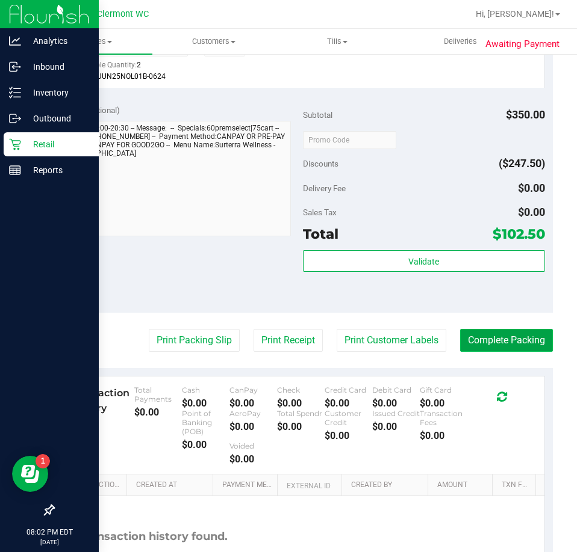
click at [524, 329] on button "Complete Packing" at bounding box center [506, 340] width 93 height 23
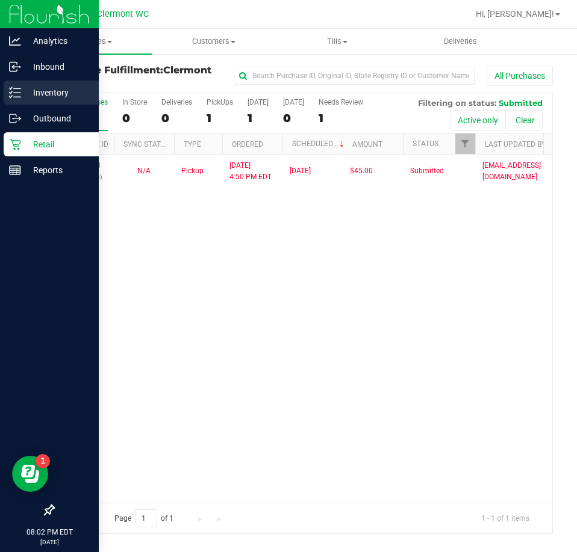
click at [8, 94] on div "Inventory" at bounding box center [51, 93] width 95 height 24
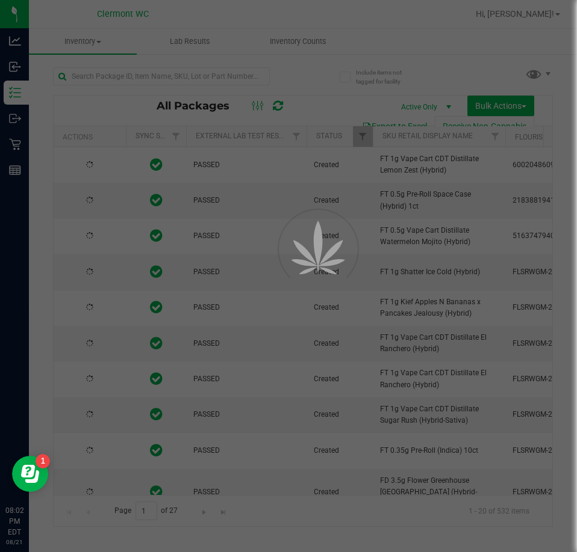
click at [298, 44] on div at bounding box center [288, 276] width 577 height 552
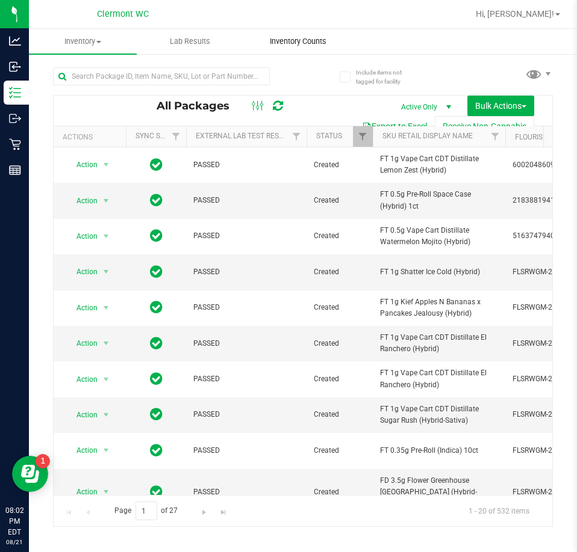
click at [315, 42] on span "Inventory Counts" at bounding box center [297, 41] width 89 height 11
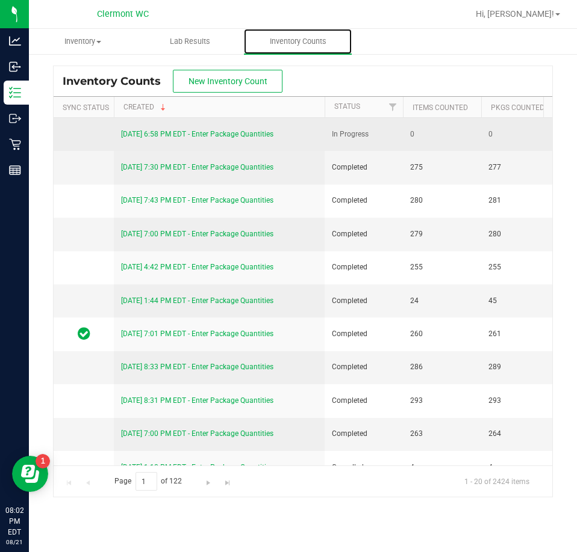
click at [261, 135] on link "[DATE] 6:58 PM EDT - Enter Package Quantities" at bounding box center [197, 134] width 152 height 8
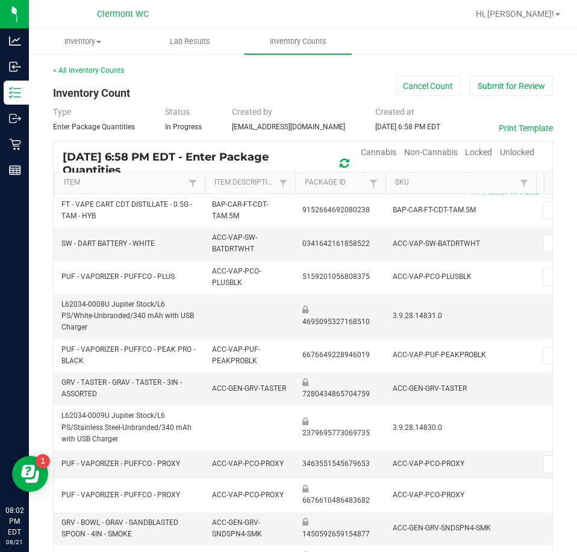
click at [382, 150] on span "Cannabis" at bounding box center [378, 152] width 36 height 10
click at [506, 152] on span "Unlocked" at bounding box center [517, 152] width 34 height 10
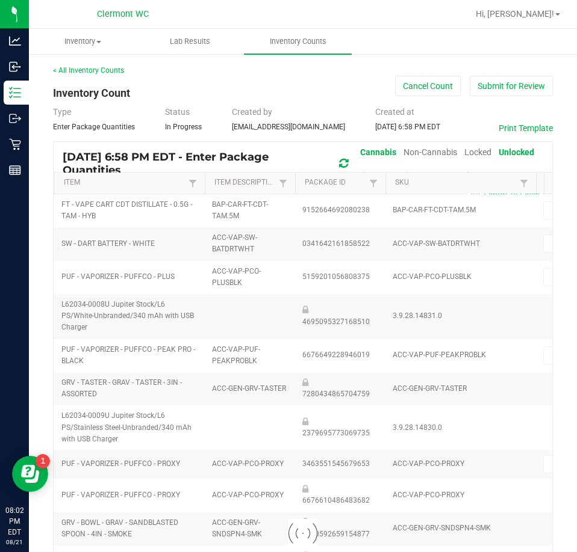
click at [463, 182] on link "SKU" at bounding box center [455, 183] width 121 height 10
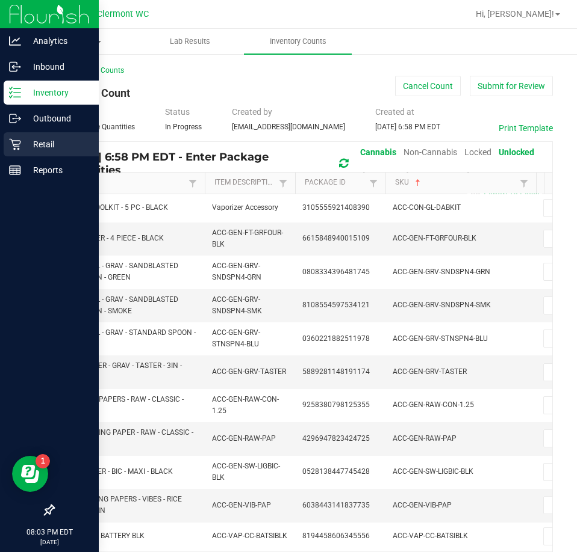
click at [23, 138] on p "Retail" at bounding box center [57, 144] width 72 height 14
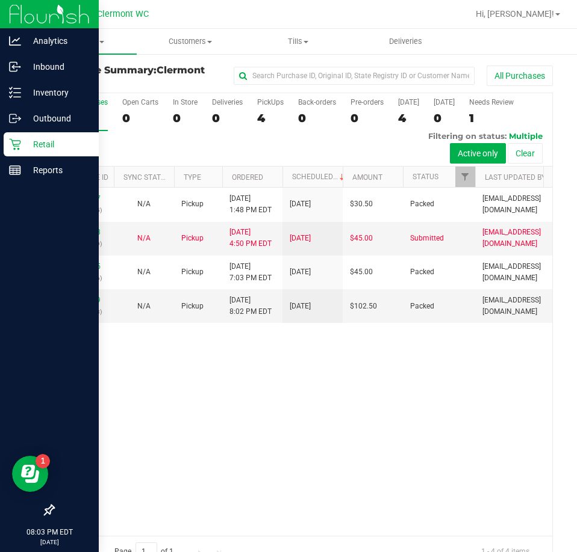
scroll to position [27, 0]
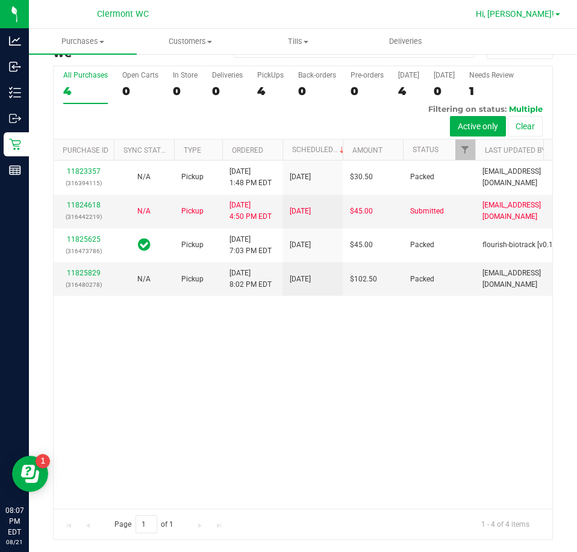
click at [540, 12] on span "Hi, [PERSON_NAME]!" at bounding box center [514, 14] width 78 height 10
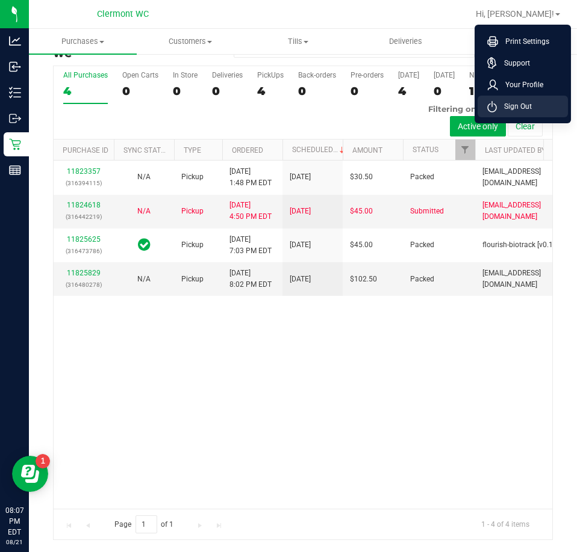
click at [510, 110] on span "Sign Out" at bounding box center [514, 107] width 35 height 12
